Goal: Information Seeking & Learning: Learn about a topic

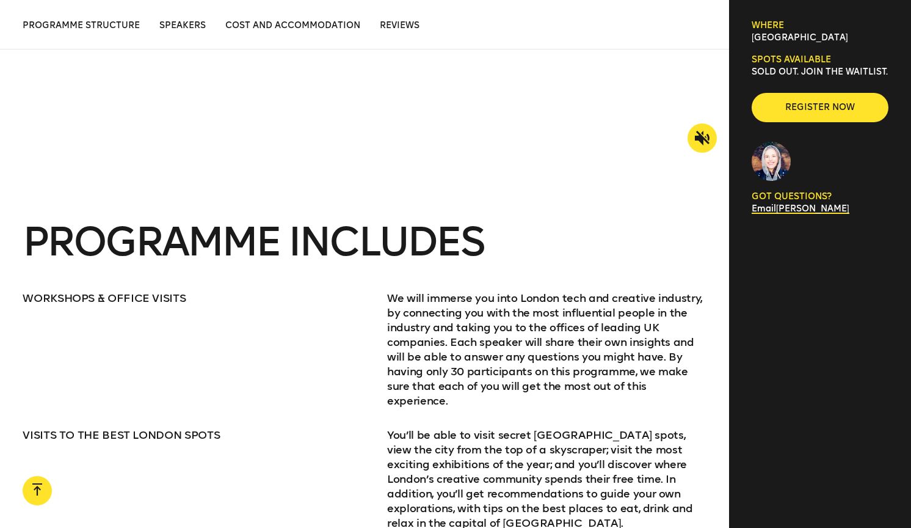
scroll to position [1349, 0]
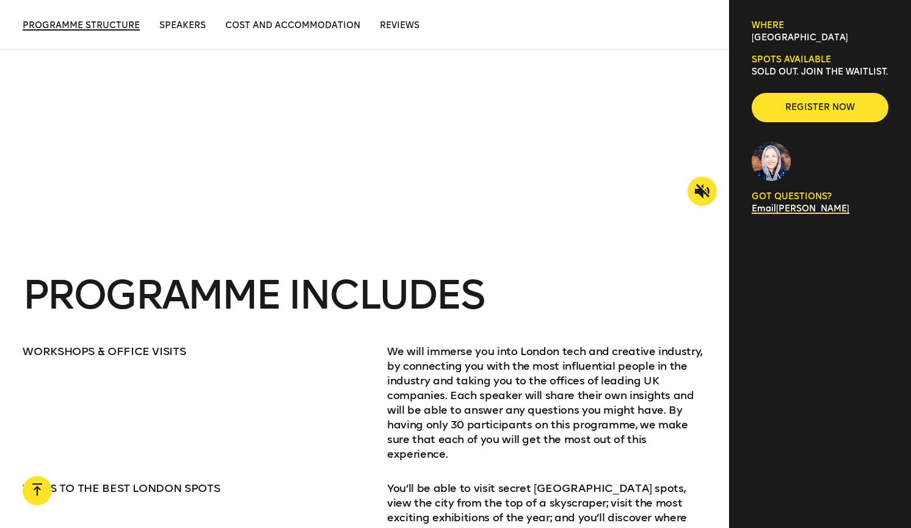
click at [114, 26] on span "Programme Structure" at bounding box center [81, 25] width 117 height 10
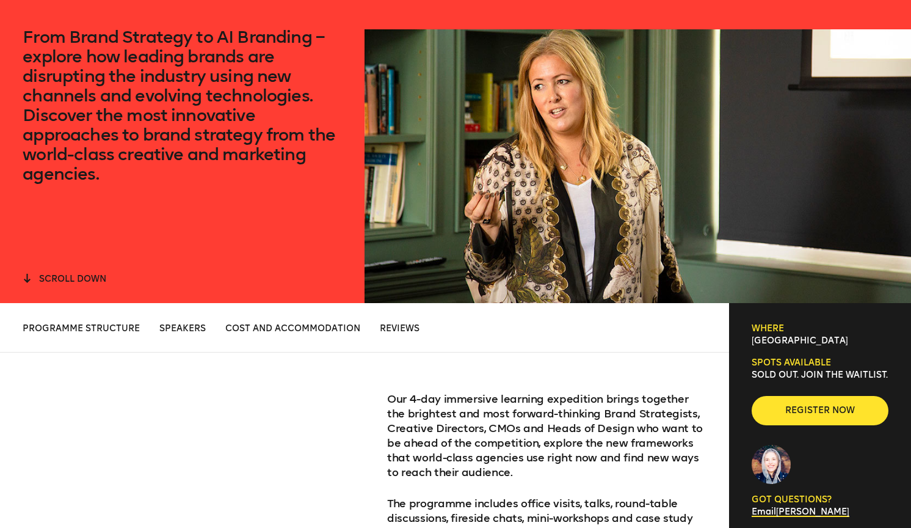
scroll to position [0, 0]
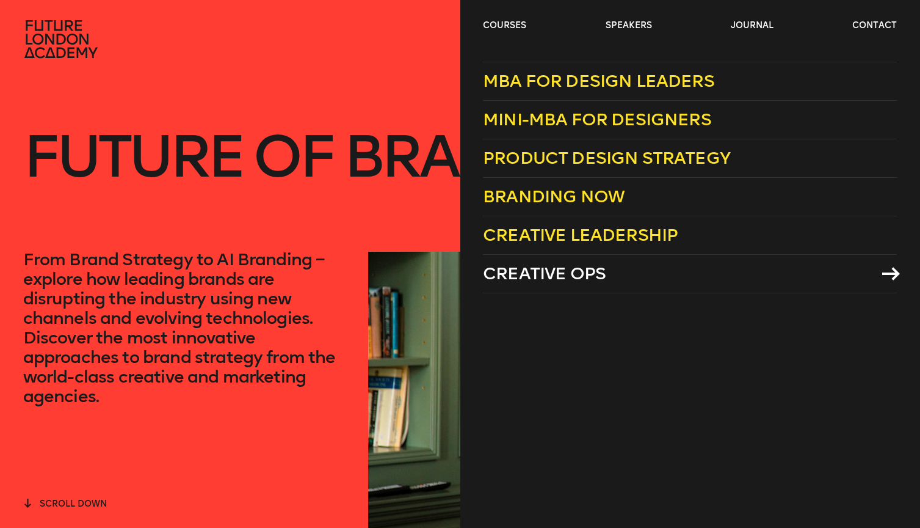
click at [566, 277] on span "Creative Ops" at bounding box center [544, 273] width 123 height 20
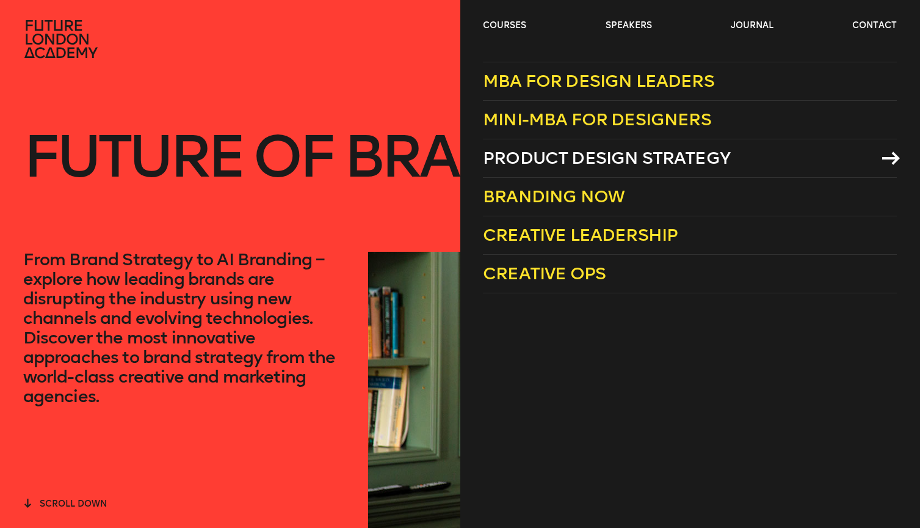
click at [566, 155] on span "Product Design Strategy" at bounding box center [606, 158] width 247 height 20
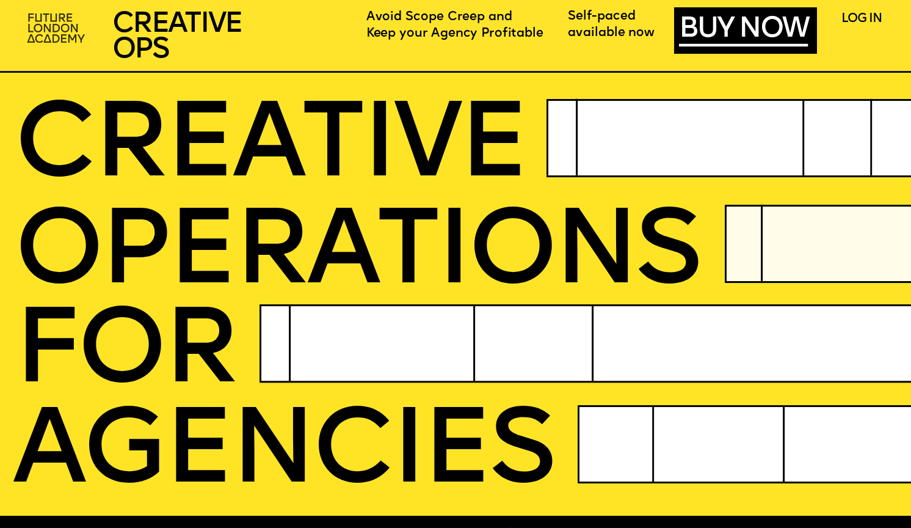
click at [49, 21] on img at bounding box center [57, 29] width 70 height 42
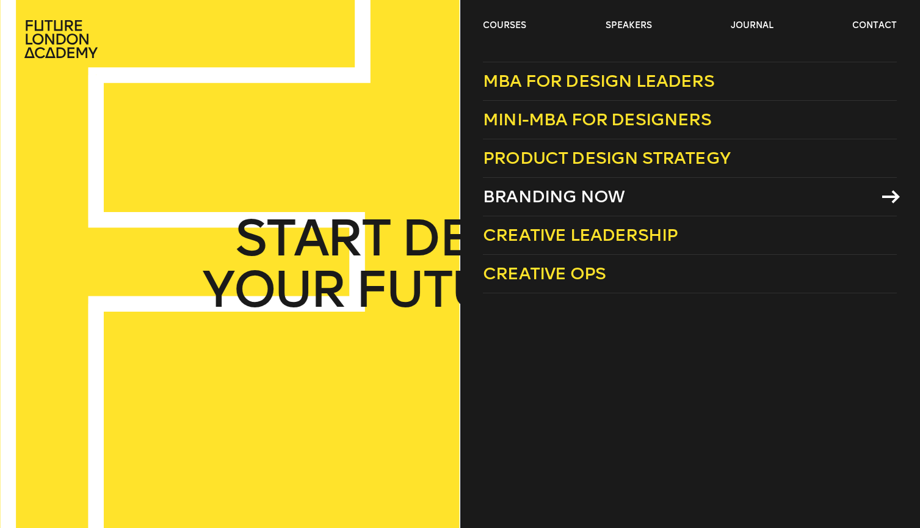
click at [574, 197] on span "Branding Now" at bounding box center [554, 196] width 142 height 20
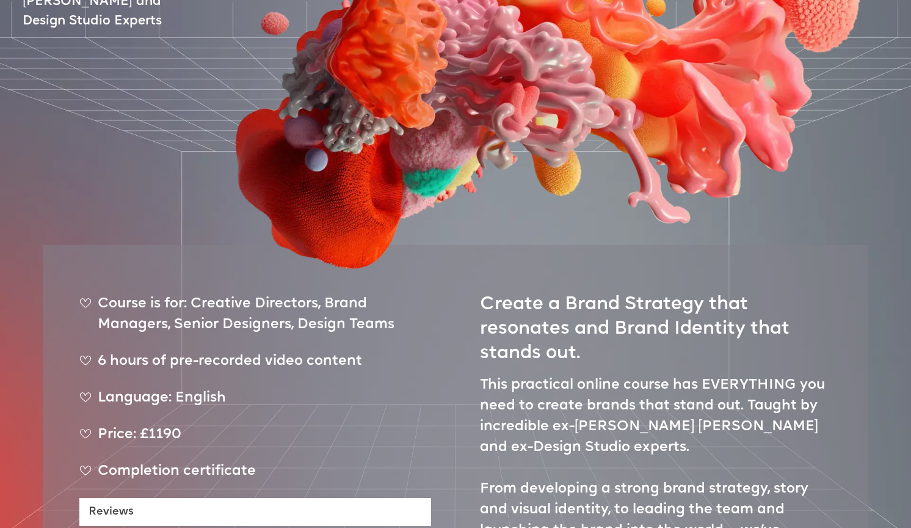
scroll to position [489, 0]
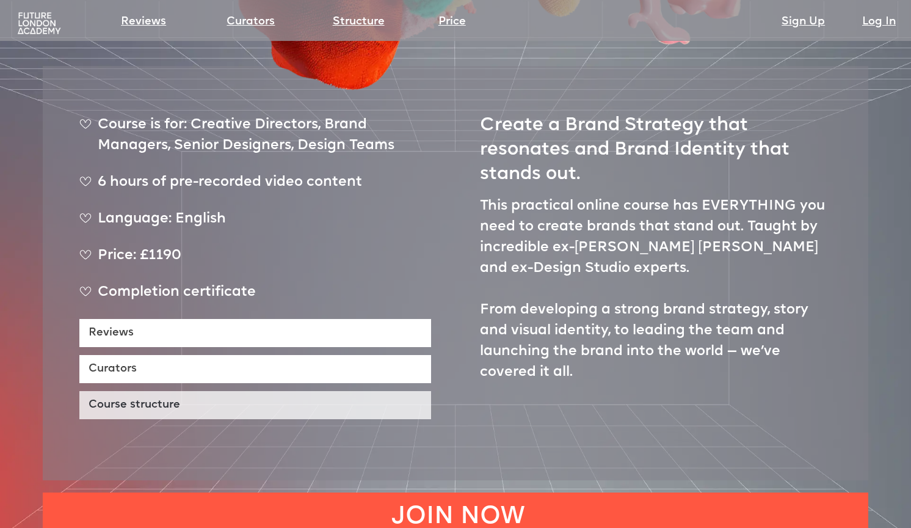
click at [306, 391] on link "Course structure" at bounding box center [255, 405] width 352 height 28
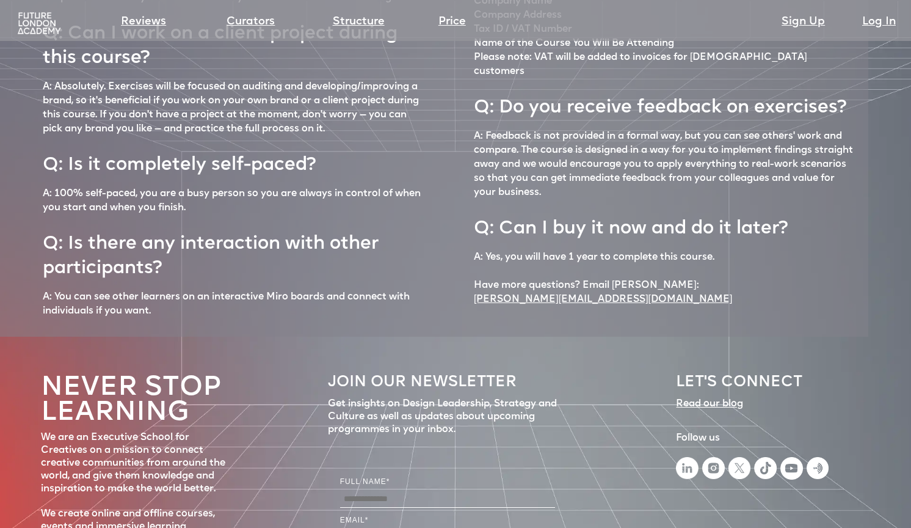
scroll to position [5440, 0]
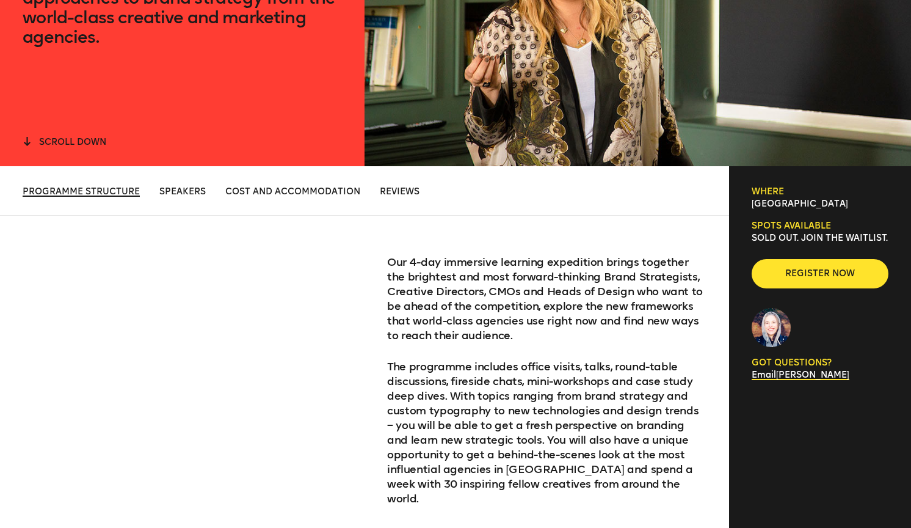
click at [129, 192] on span "Programme Structure" at bounding box center [81, 191] width 117 height 10
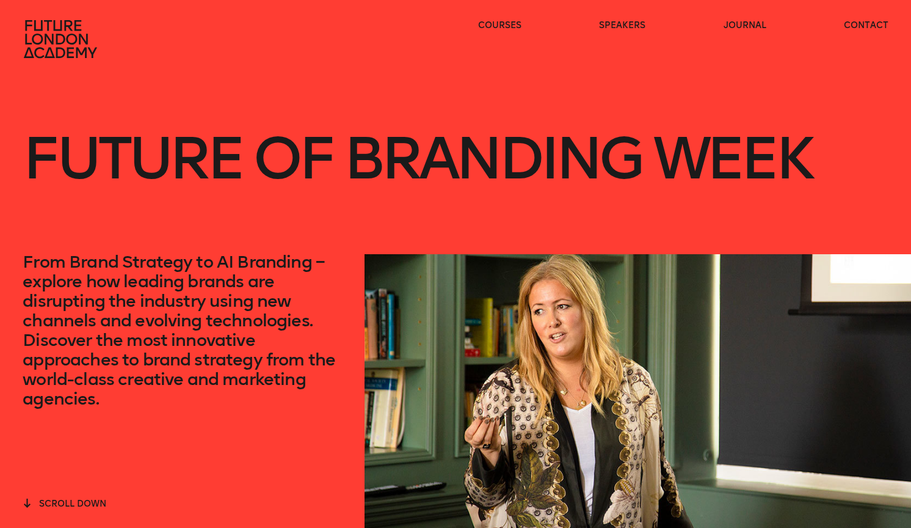
click at [67, 40] on icon at bounding box center [60, 39] width 73 height 38
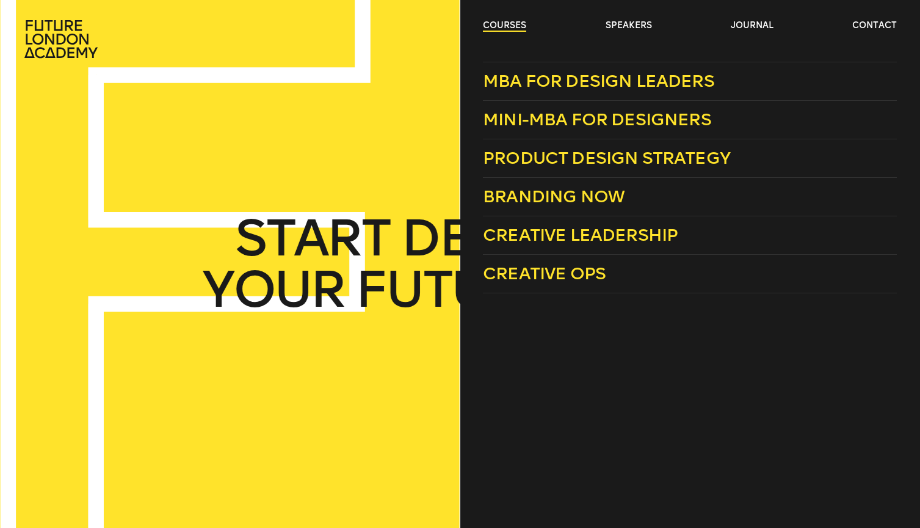
click at [496, 26] on link "courses" at bounding box center [504, 26] width 43 height 12
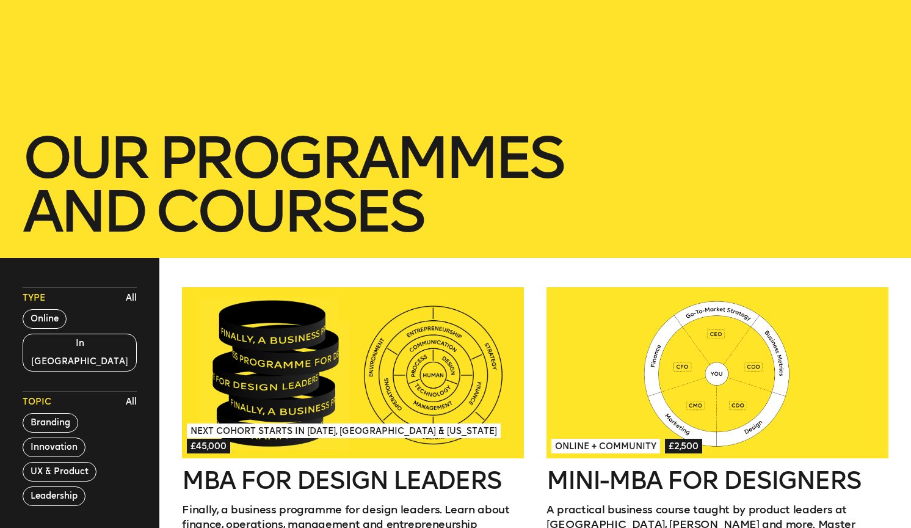
scroll to position [183, 0]
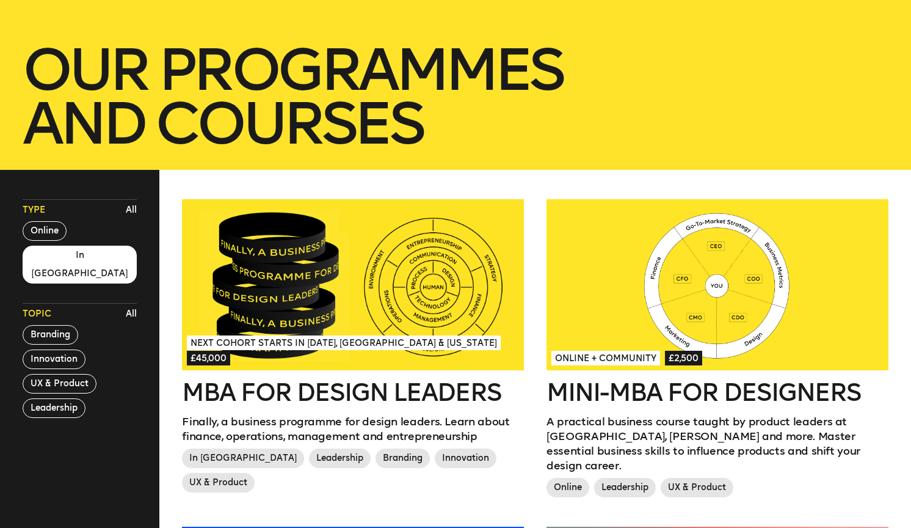
click at [67, 258] on button "In London" at bounding box center [80, 265] width 114 height 38
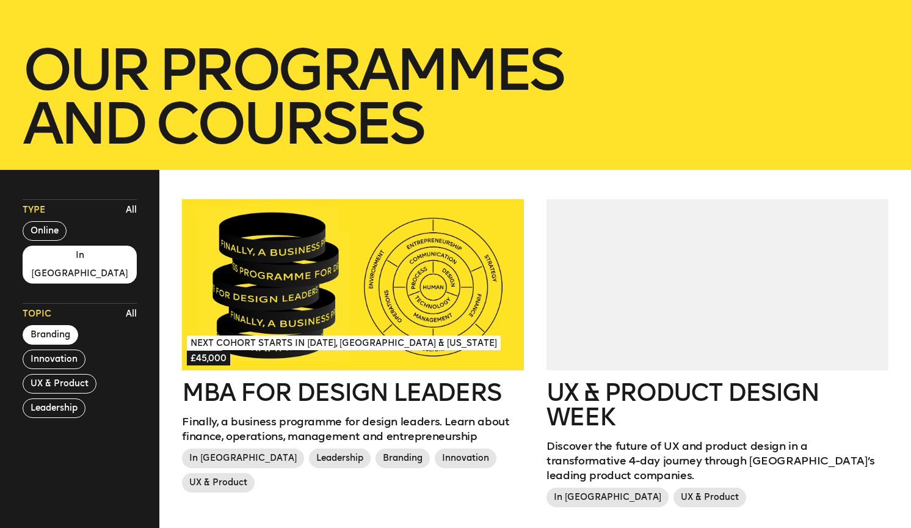
click at [62, 325] on button "Branding" at bounding box center [51, 335] width 56 height 20
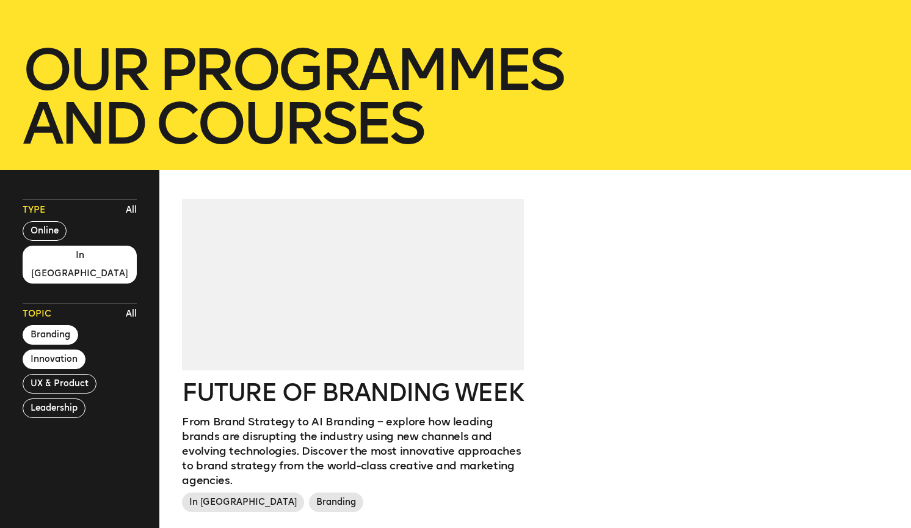
click at [60, 349] on button "Innovation" at bounding box center [54, 359] width 63 height 20
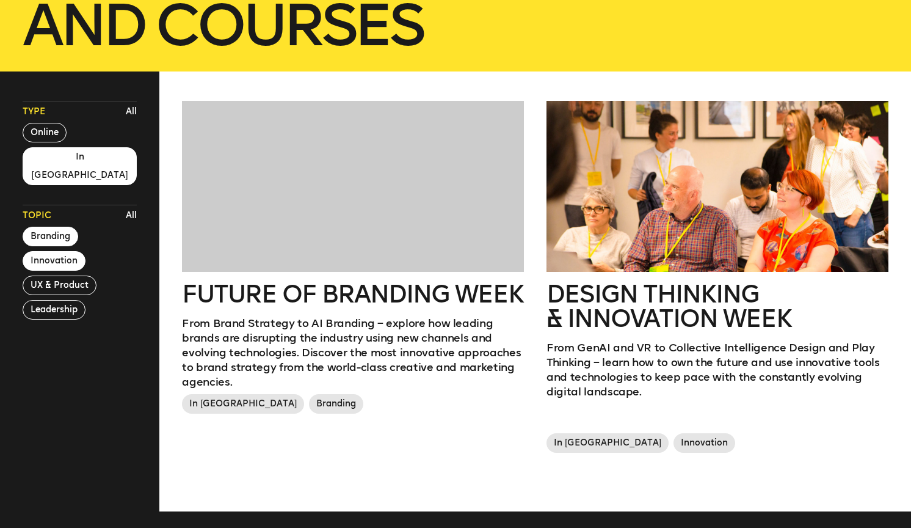
scroll to position [325, 0]
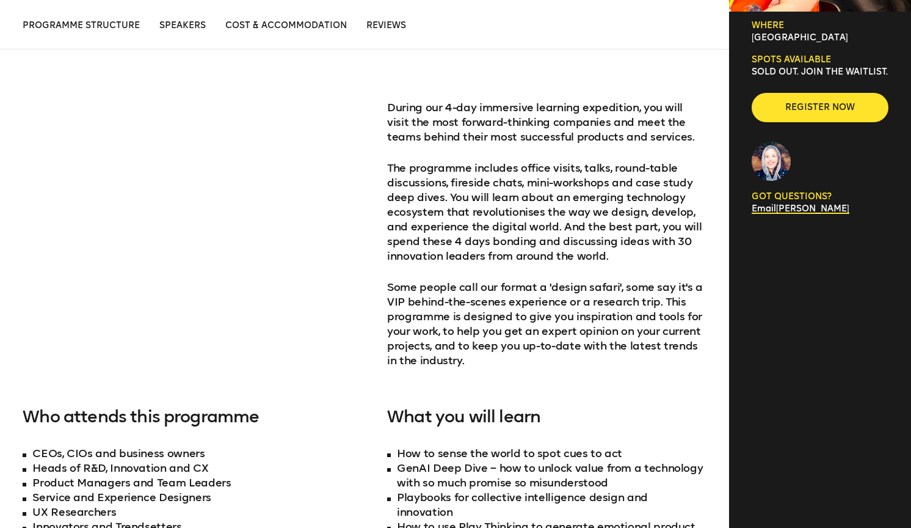
scroll to position [691, 0]
